Goal: Navigation & Orientation: Go to known website

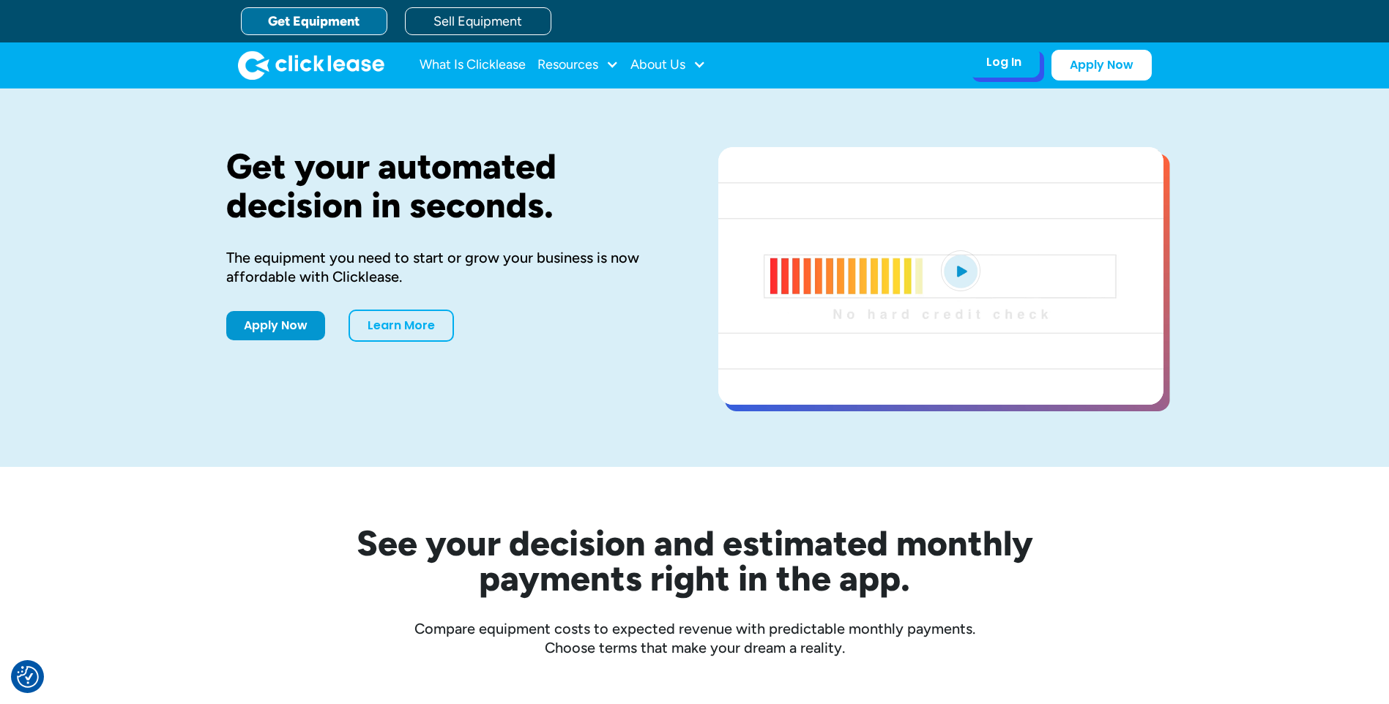
click at [995, 64] on div "Log In" at bounding box center [1003, 62] width 35 height 15
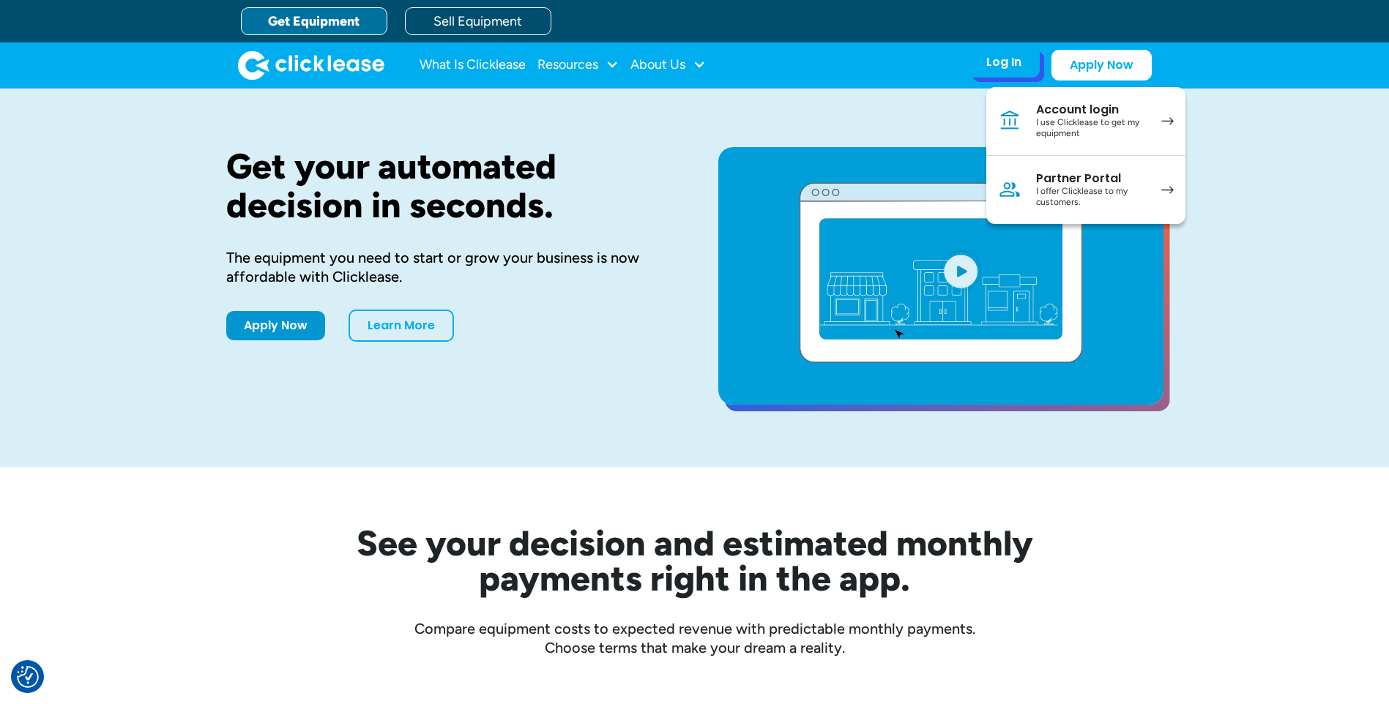
click at [1094, 122] on div "I use Clicklease to get my equipment" at bounding box center [1091, 128] width 111 height 23
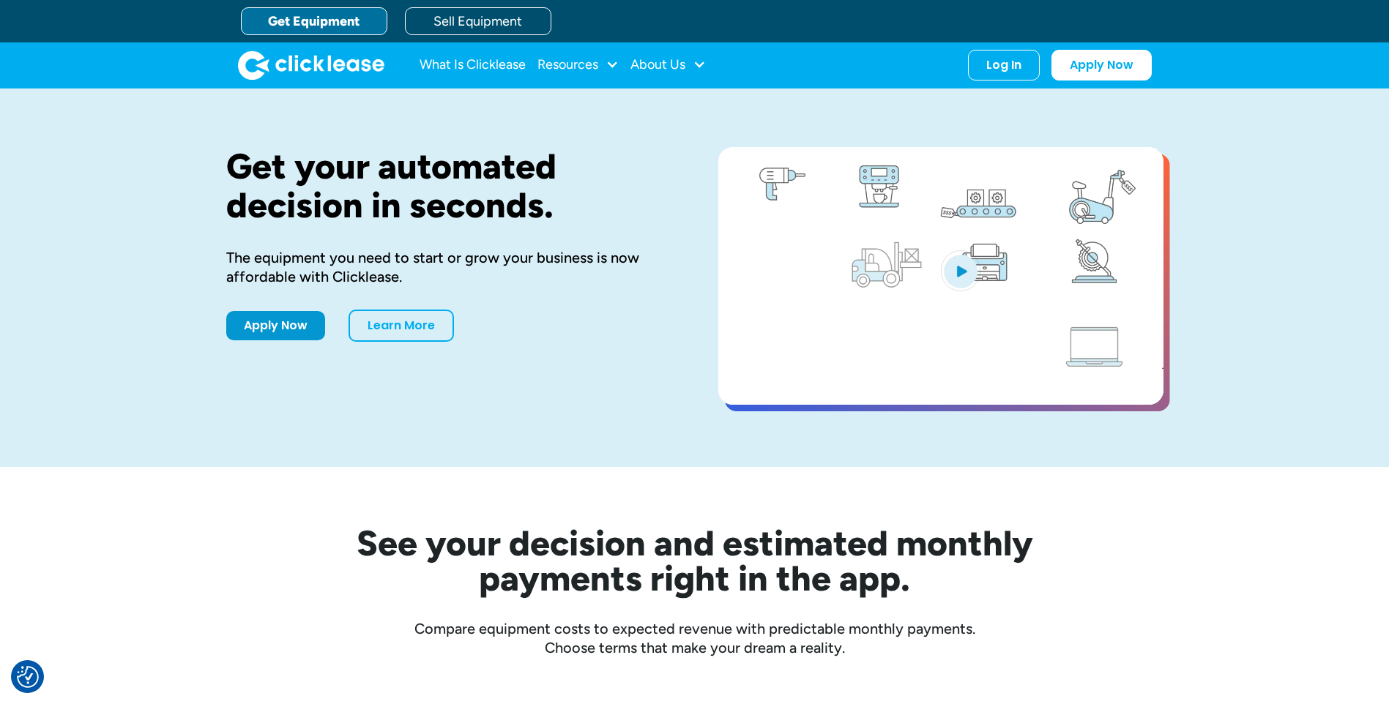
click at [317, 24] on link "Get Equipment" at bounding box center [314, 21] width 146 height 28
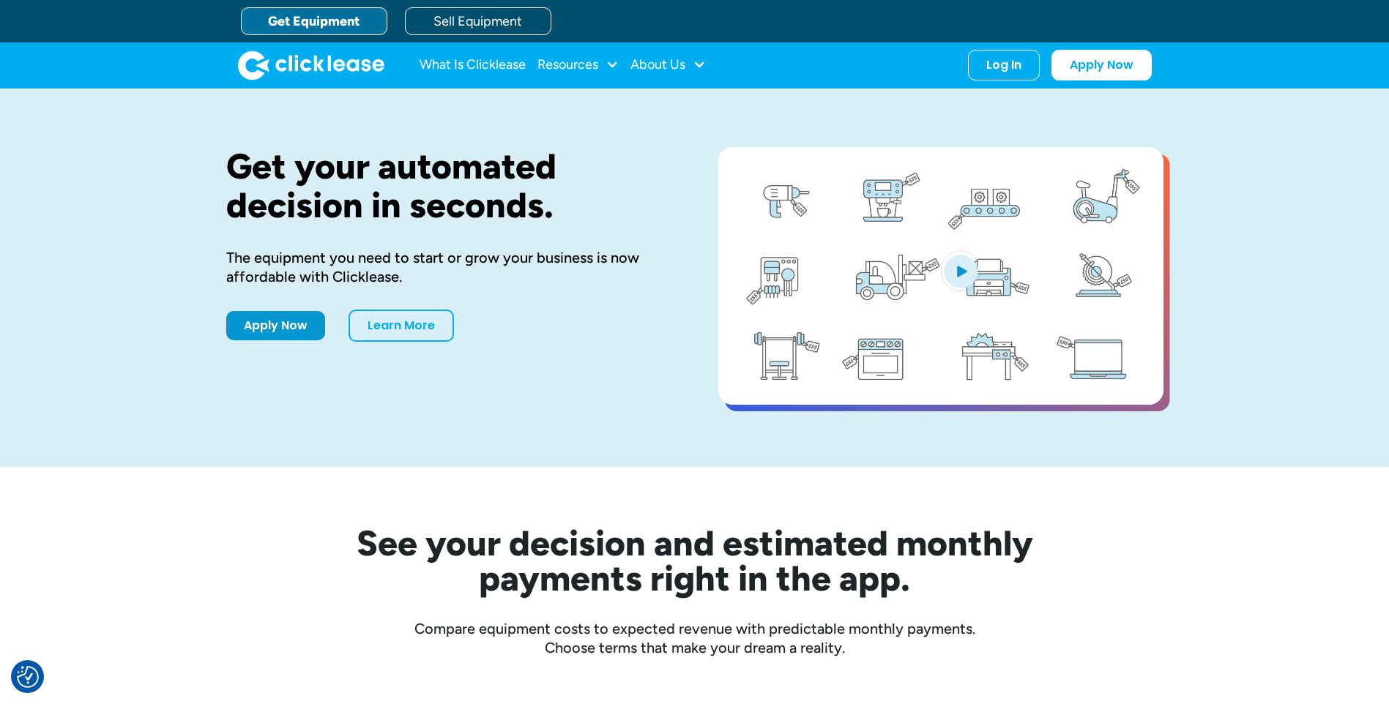
click at [331, 23] on link "Get Equipment" at bounding box center [314, 21] width 146 height 28
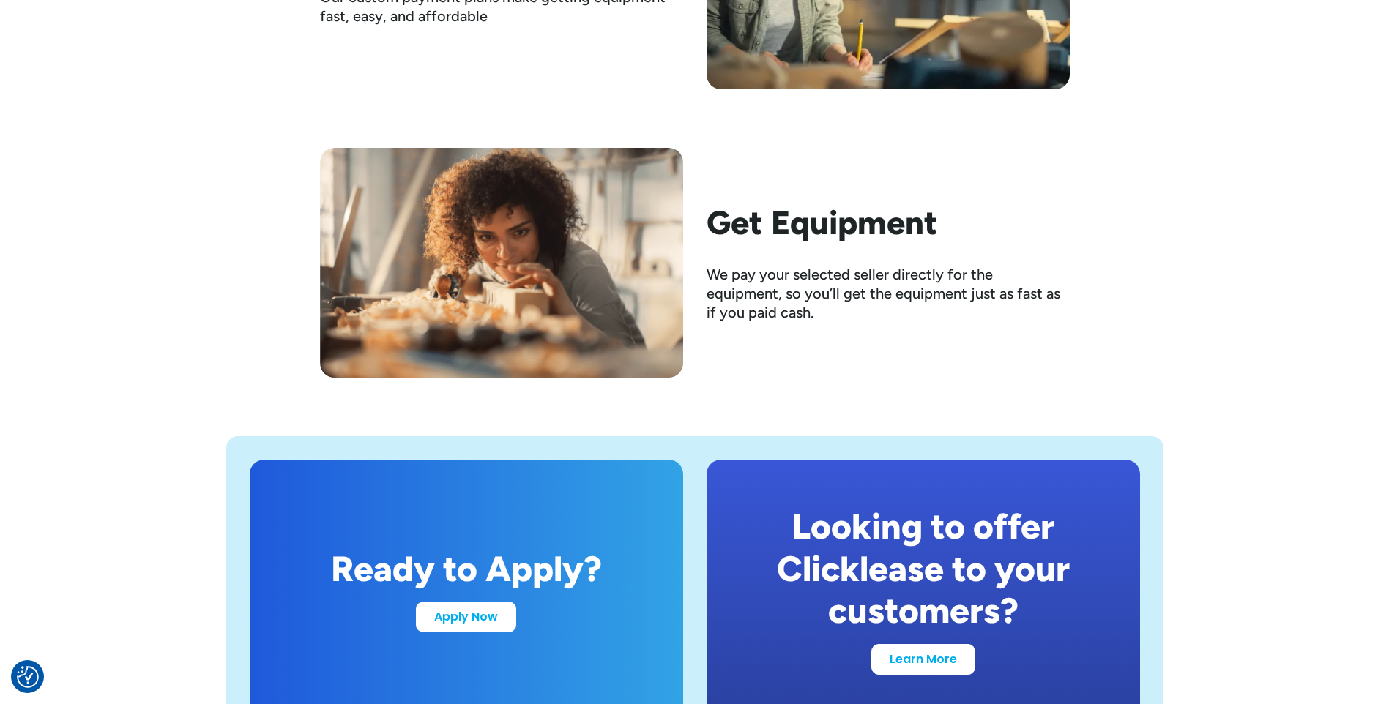
scroll to position [2782, 0]
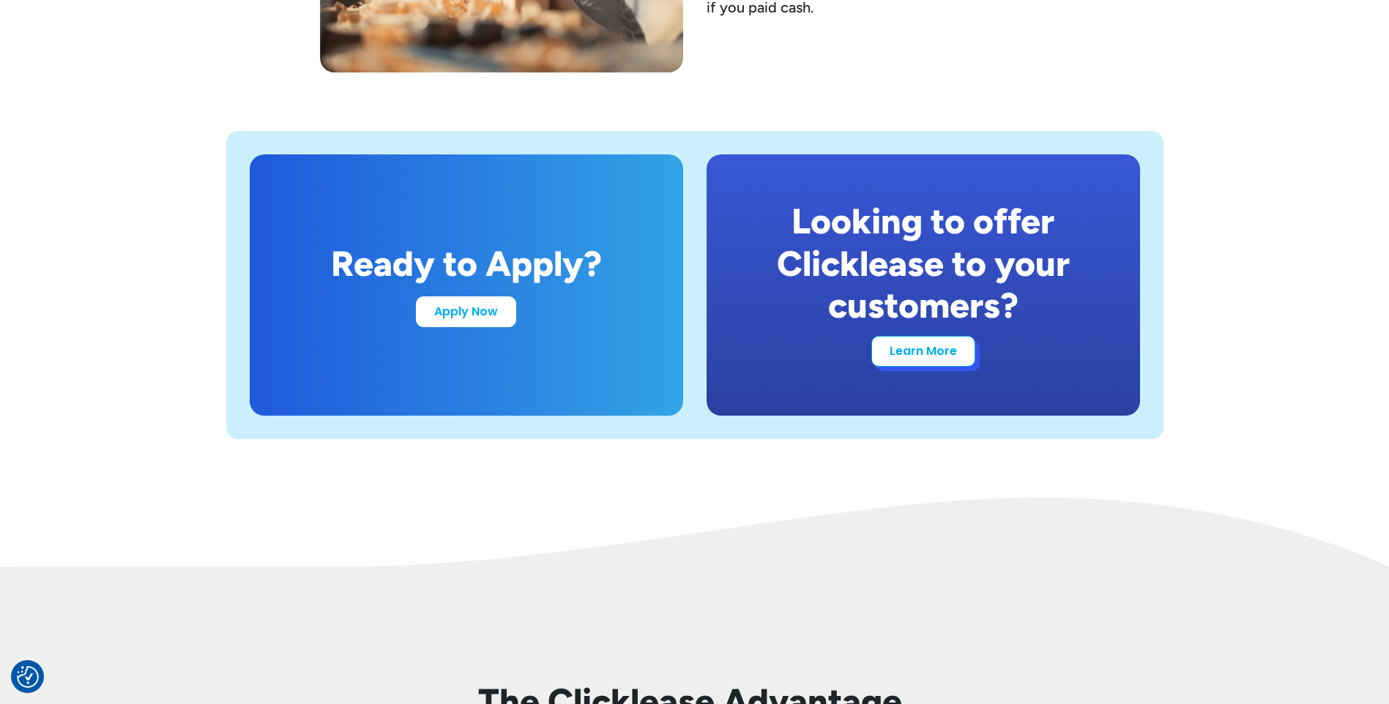
click at [956, 357] on link "Learn More" at bounding box center [923, 351] width 104 height 31
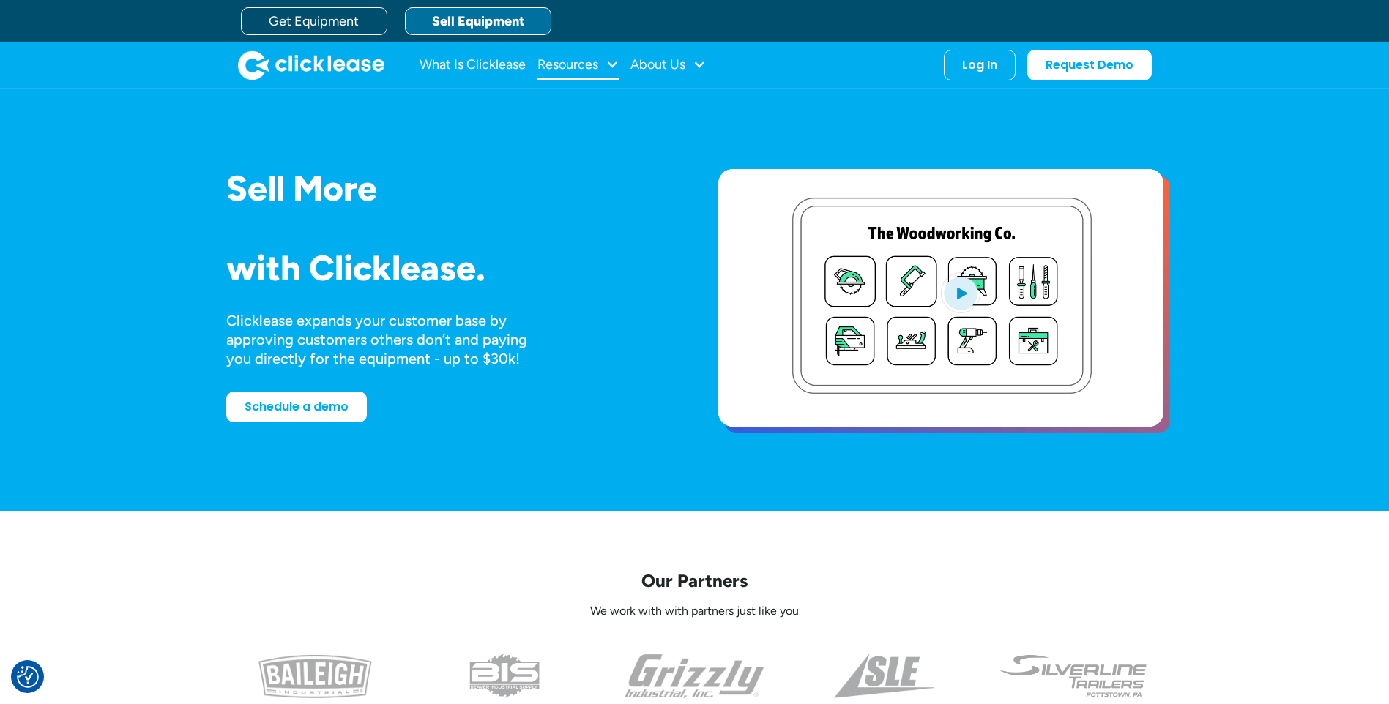
click at [581, 64] on div "Resources" at bounding box center [567, 64] width 61 height 0
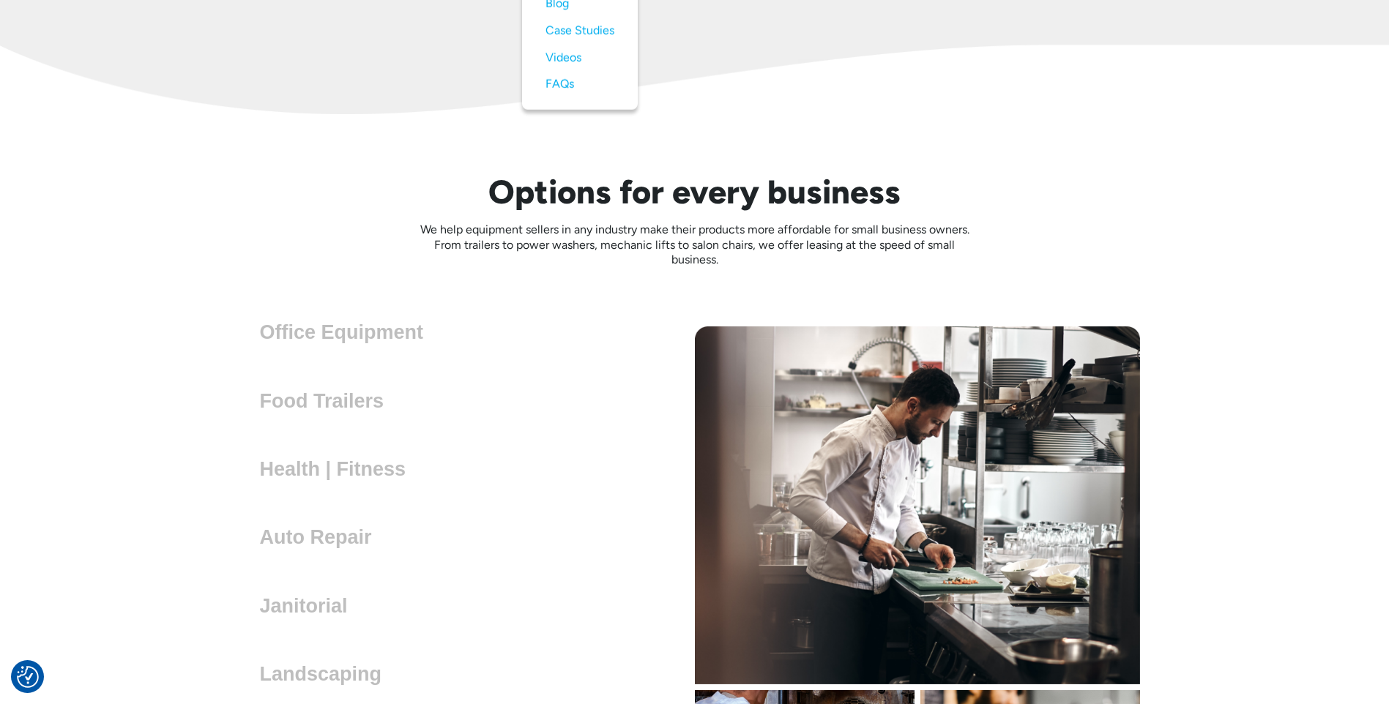
scroll to position [4174, 0]
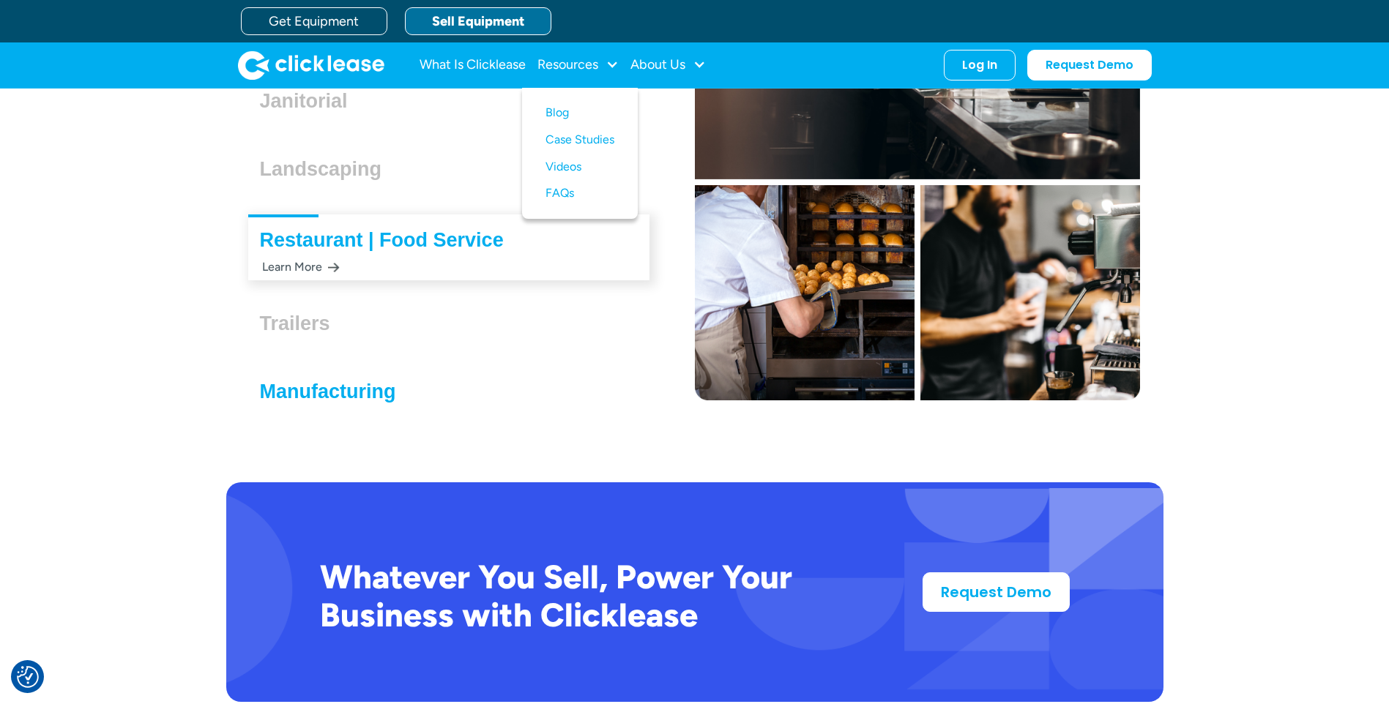
click at [360, 384] on h3 "Manufacturing" at bounding box center [334, 392] width 148 height 22
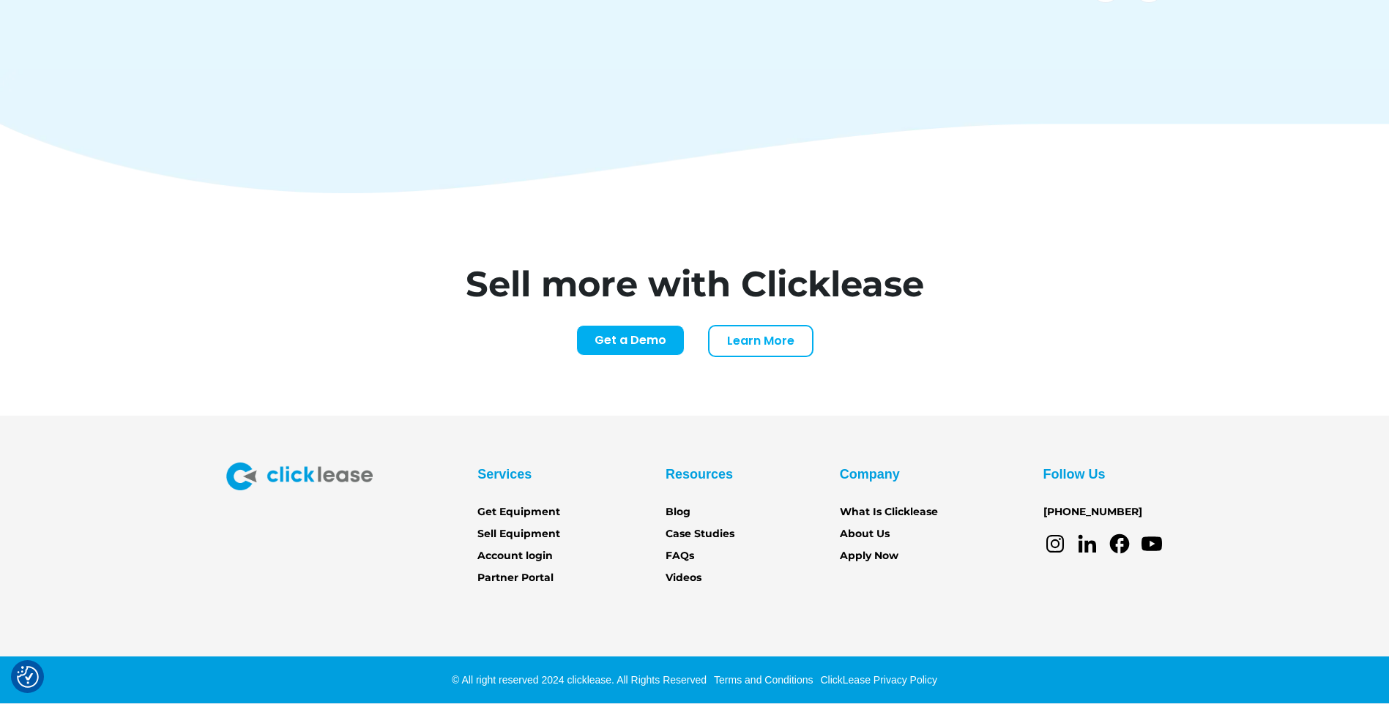
scroll to position [6071, 0]
